Goal: Information Seeking & Learning: Learn about a topic

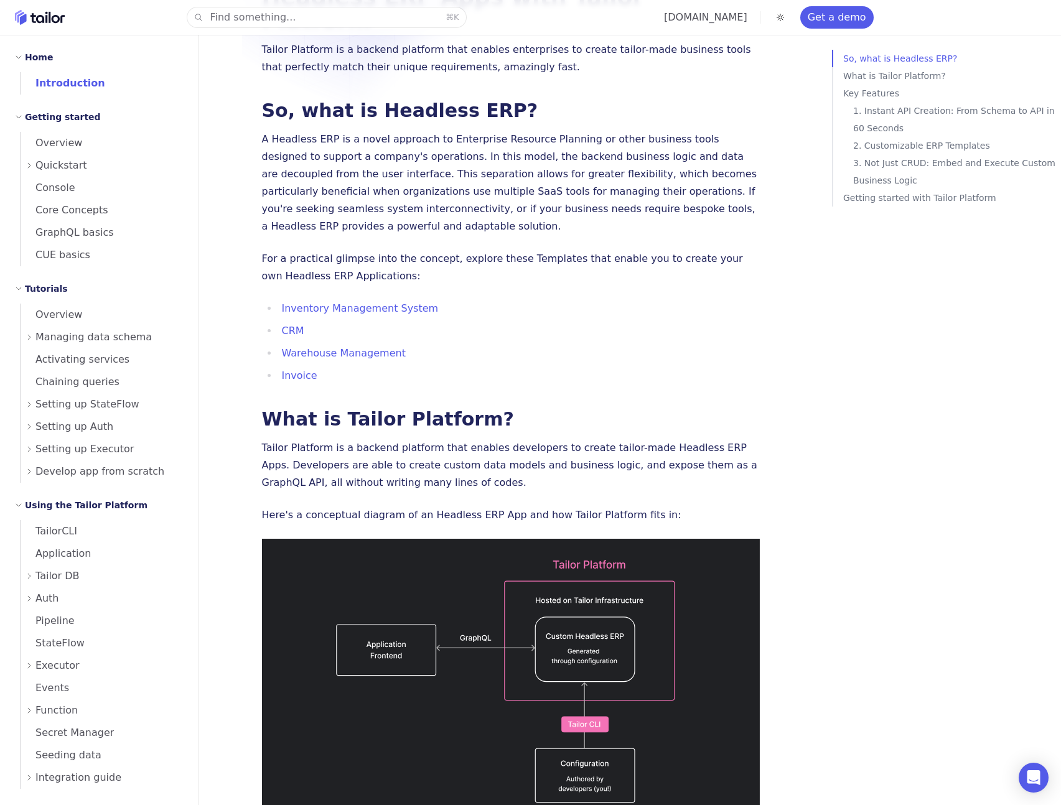
scroll to position [431, 0]
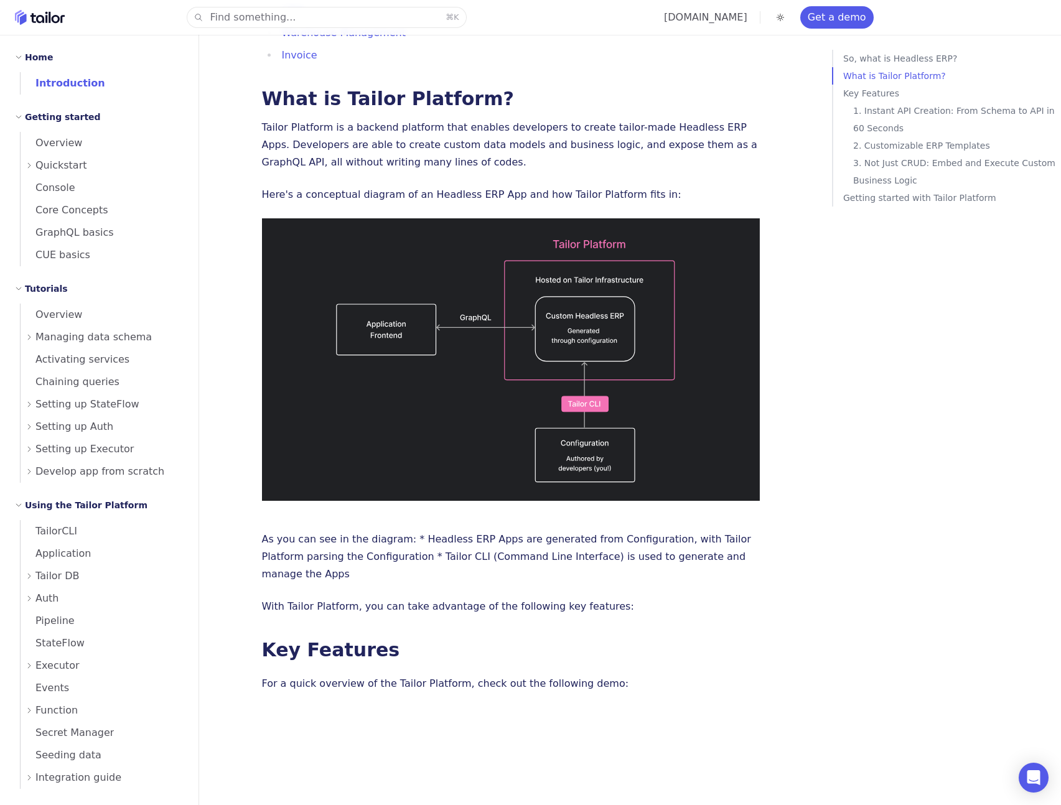
click at [982, 434] on div "So, what is Headless ERP? What is Tailor Platform? Key Features 1. Instant API …" at bounding box center [944, 452] width 224 height 805
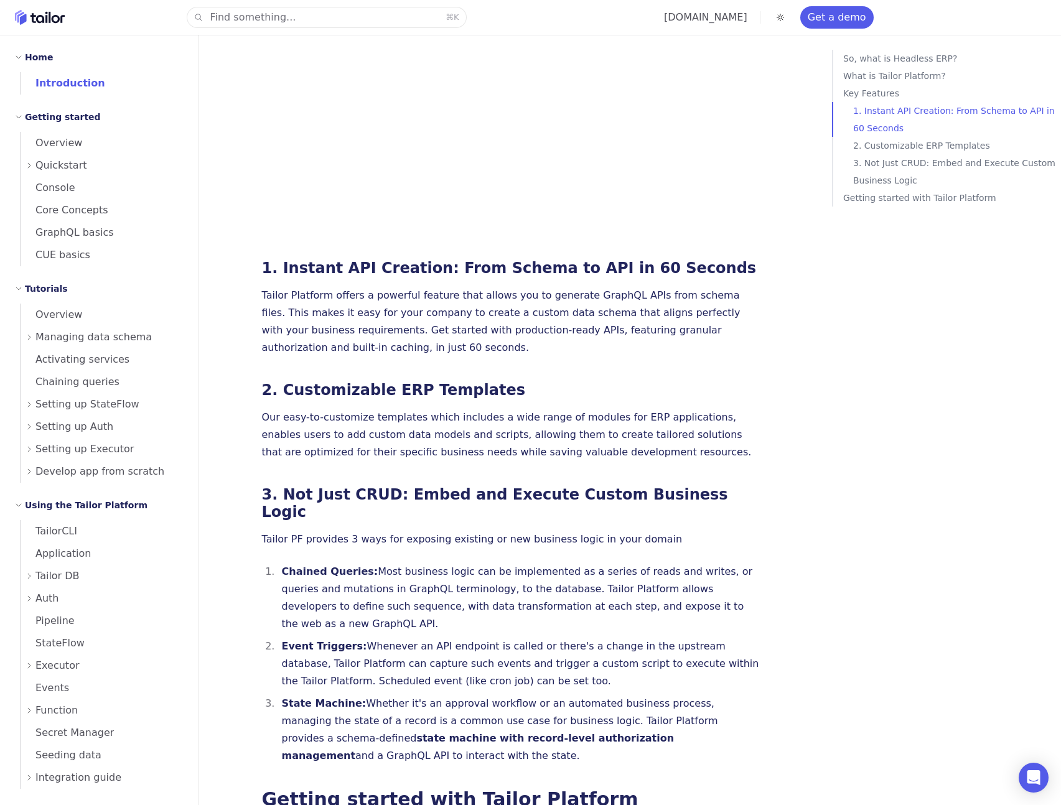
scroll to position [1188, 0]
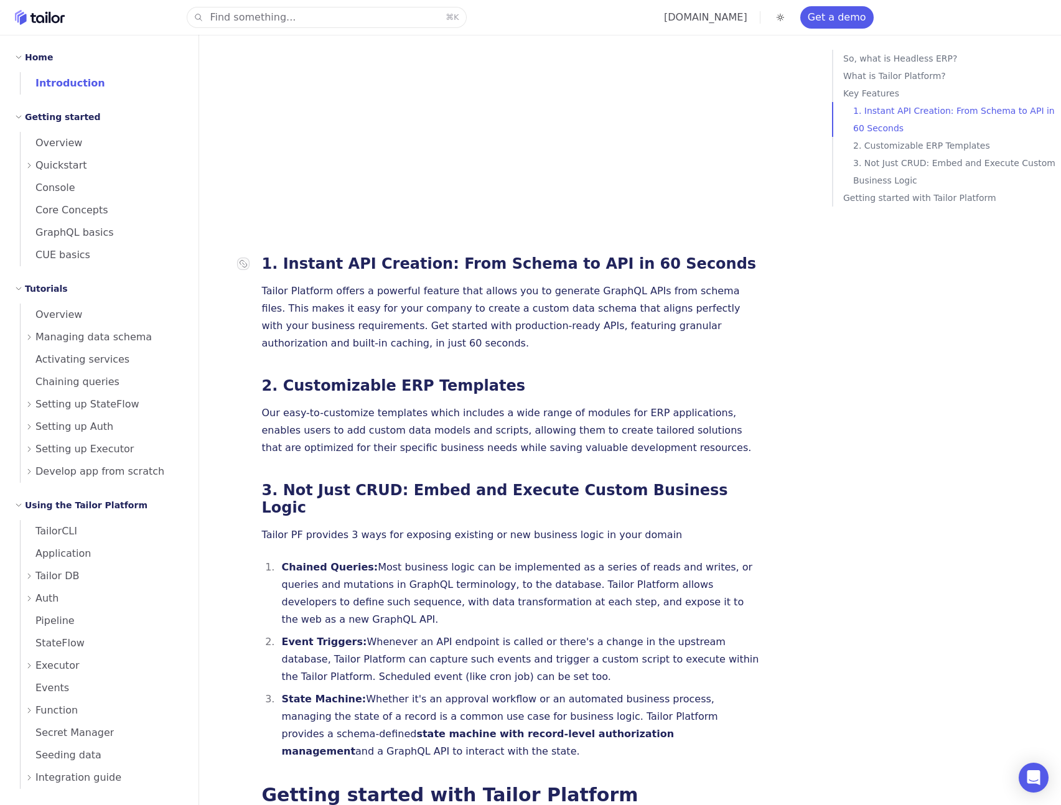
click at [499, 255] on link "1. Instant API Creation: From Schema to API in 60 Seconds" at bounding box center [509, 263] width 495 height 17
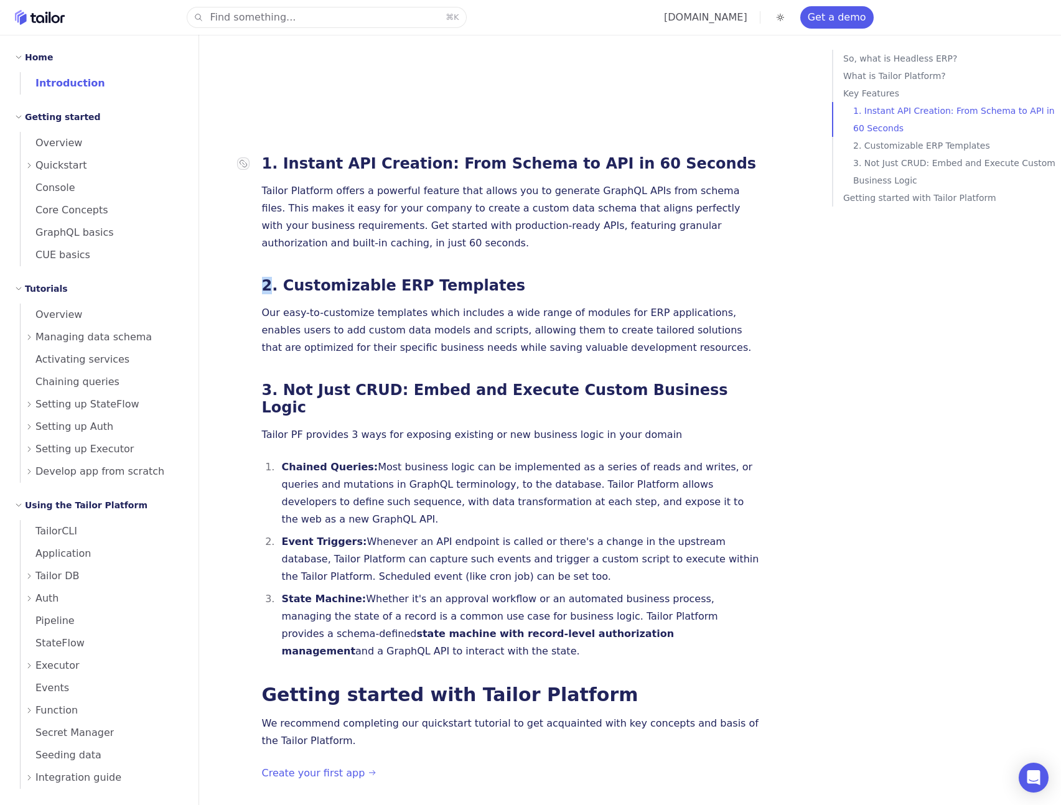
click at [417, 277] on link "2. Customizable ERP Templates" at bounding box center [393, 285] width 263 height 17
click at [464, 381] on link "3. Not Just CRUD: Embed and Execute Custom Business Logic" at bounding box center [495, 398] width 466 height 35
